Goal: Task Accomplishment & Management: Manage account settings

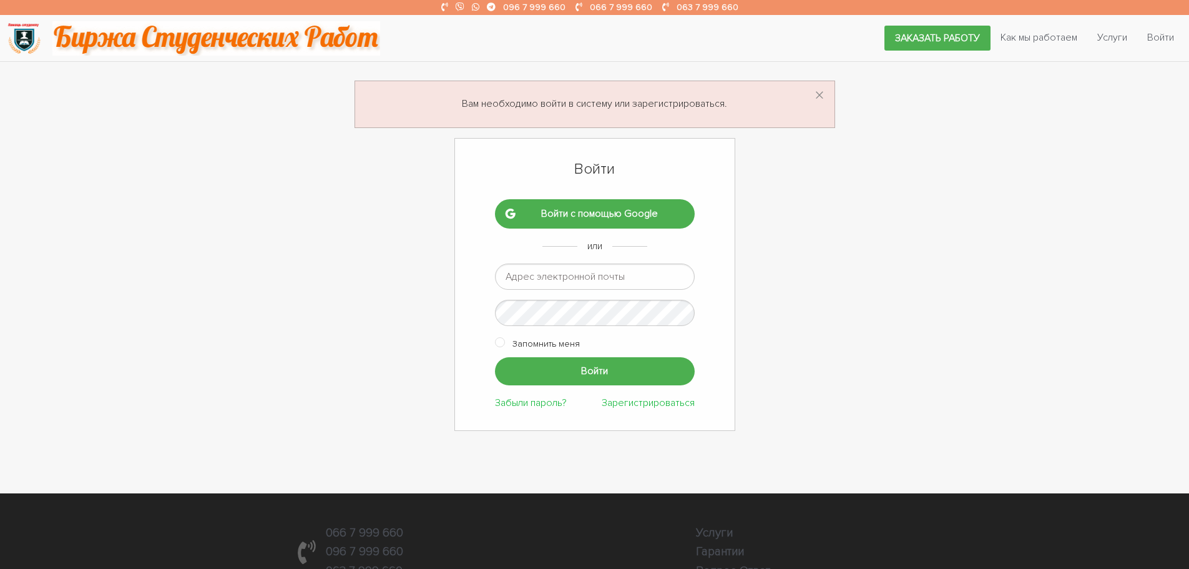
type input "[EMAIL_ADDRESS][DOMAIN_NAME]"
click at [556, 367] on input "Войти" at bounding box center [595, 371] width 200 height 28
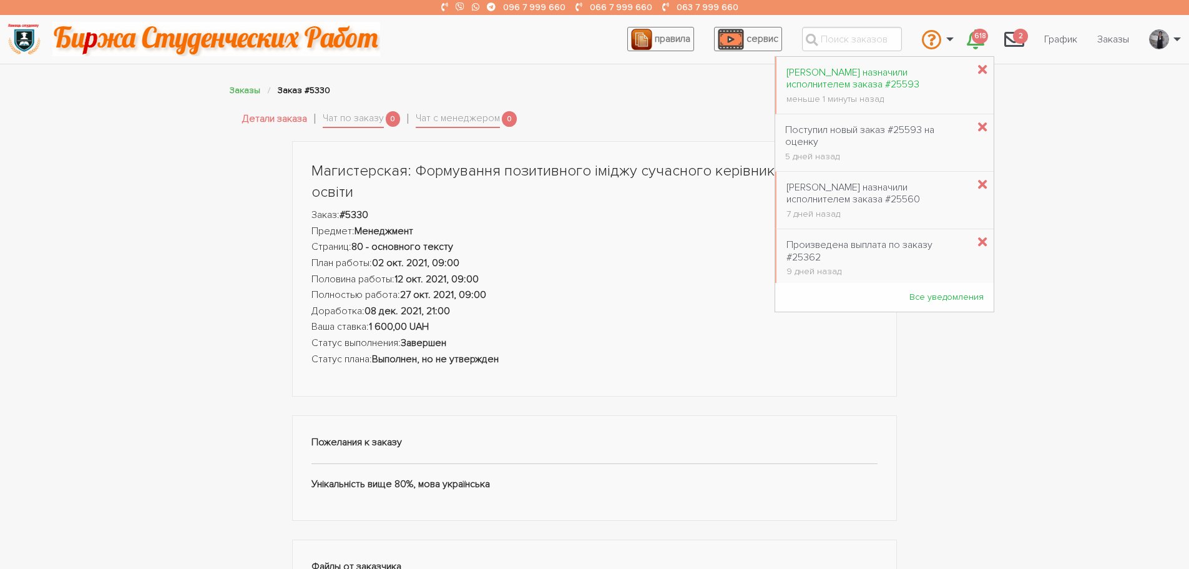
click at [907, 71] on div "[PERSON_NAME] назначили исполнителем заказа #25593" at bounding box center [878, 79] width 182 height 24
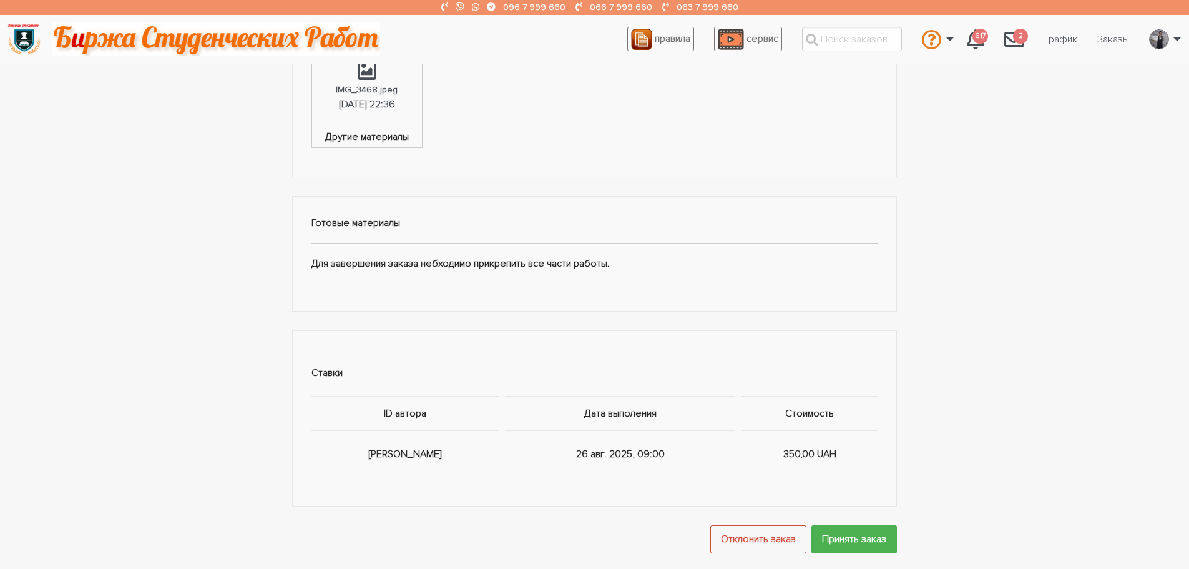
scroll to position [562, 0]
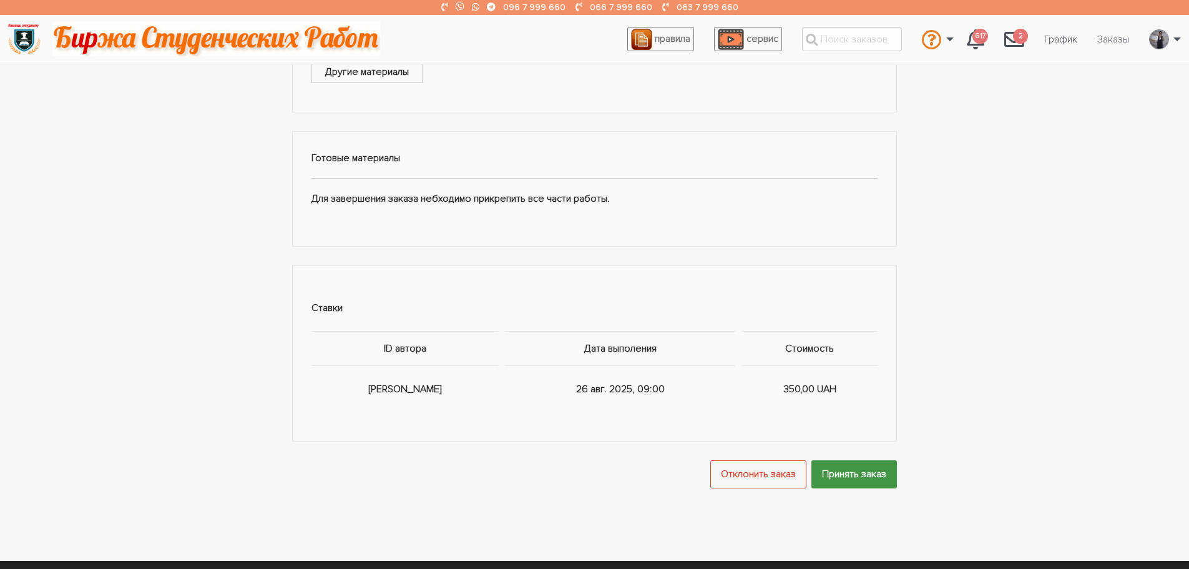
click at [840, 470] on input "Принять заказ" at bounding box center [855, 474] width 86 height 28
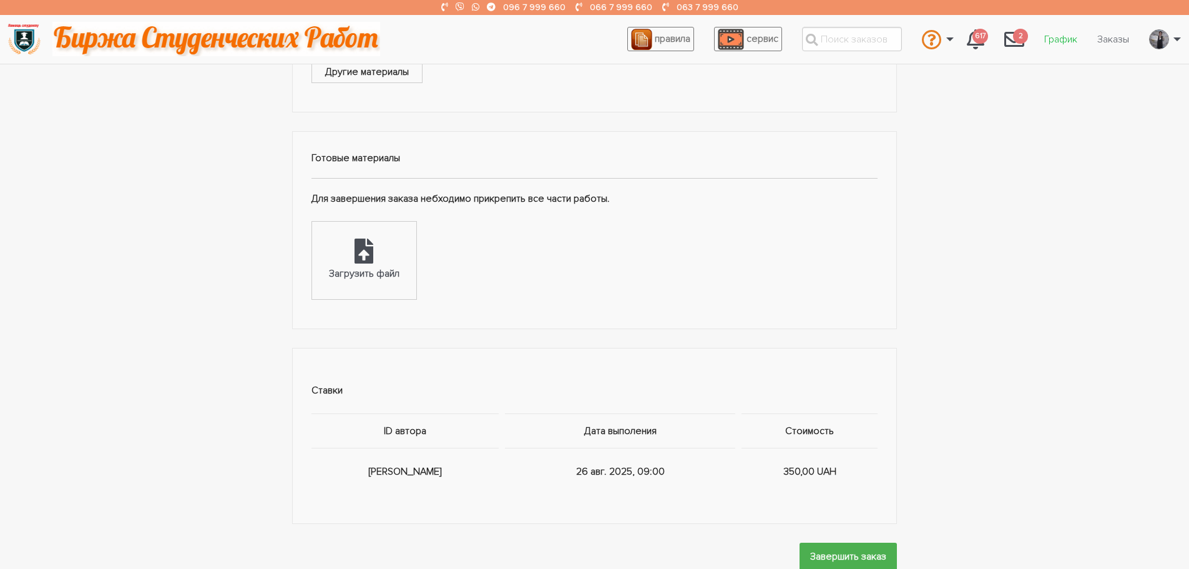
click at [1065, 50] on link "График" at bounding box center [1061, 39] width 53 height 24
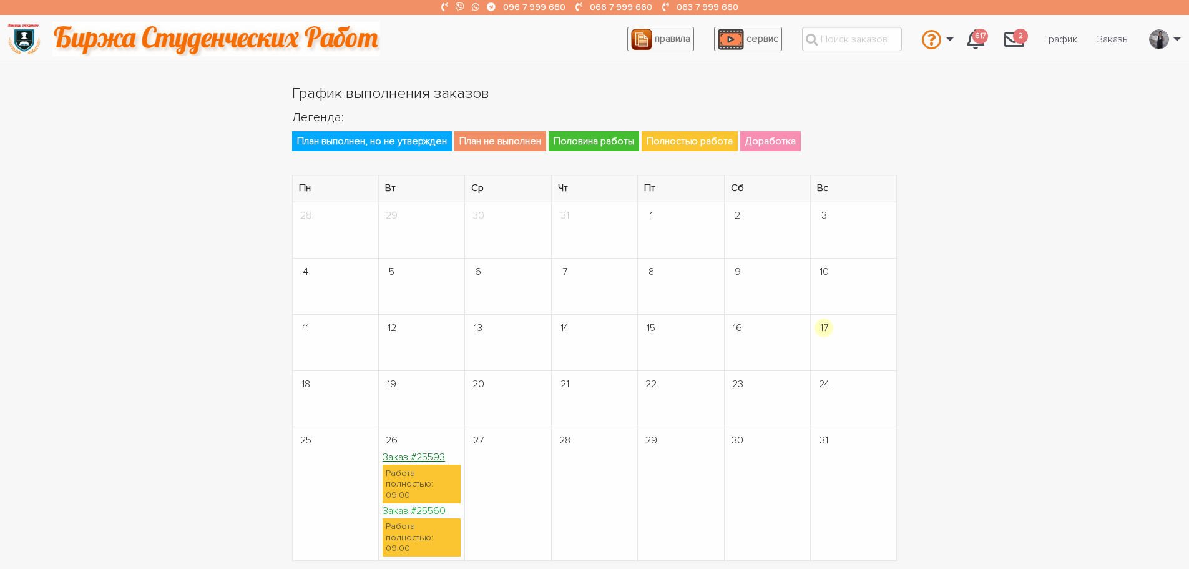
click at [410, 455] on link "Заказ #25593" at bounding box center [414, 457] width 62 height 12
click at [429, 504] on link "Заказ #25560" at bounding box center [414, 510] width 63 height 12
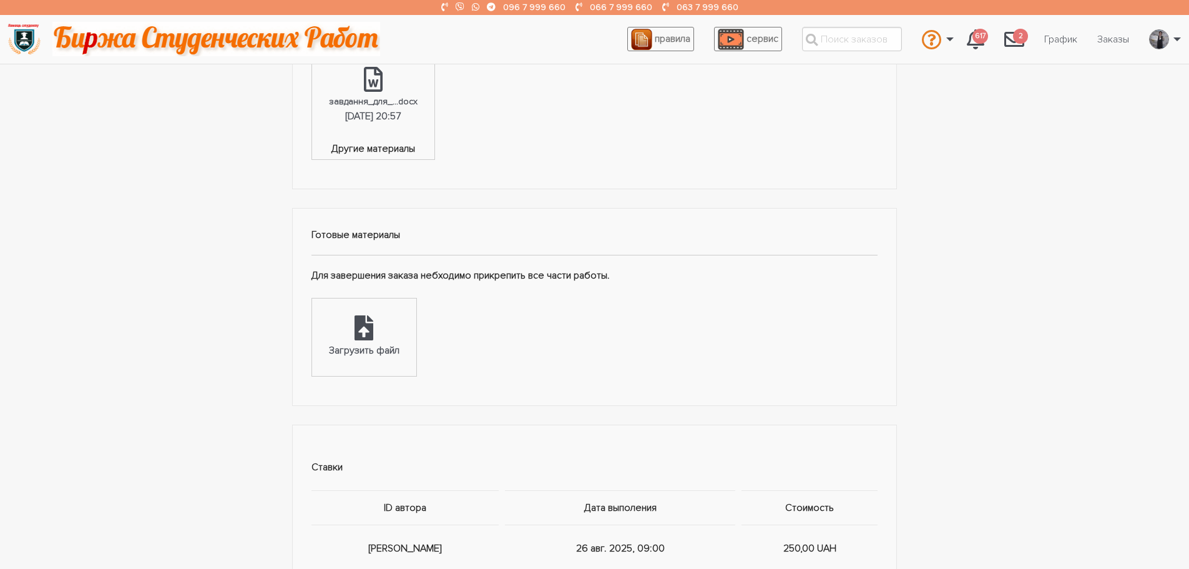
scroll to position [312, 0]
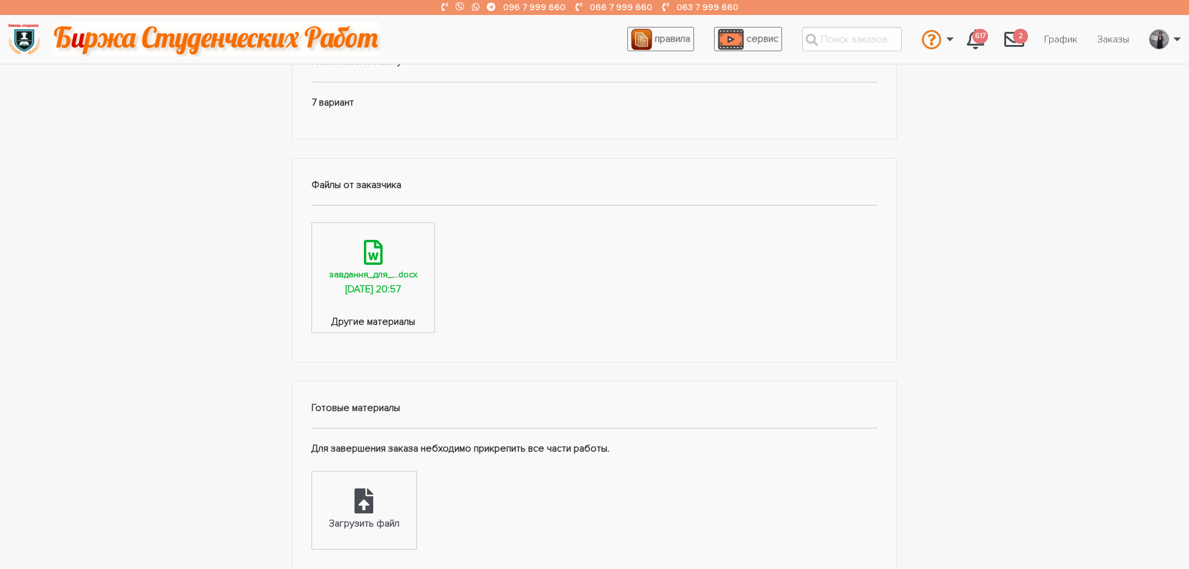
click at [385, 282] on div "[DATE] 20:57" at bounding box center [373, 290] width 56 height 16
